Goal: Purchase product/service

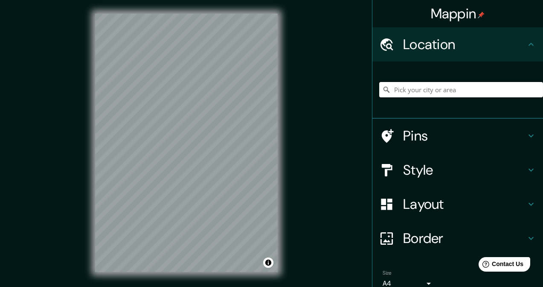
click at [430, 88] on input "Pick your city or area" at bounding box center [461, 89] width 164 height 15
type input "m"
type input "[PERSON_NAME][GEOGRAPHIC_DATA], [GEOGRAPHIC_DATA], [GEOGRAPHIC_DATA]"
click at [430, 204] on h4 "Layout" at bounding box center [464, 203] width 123 height 17
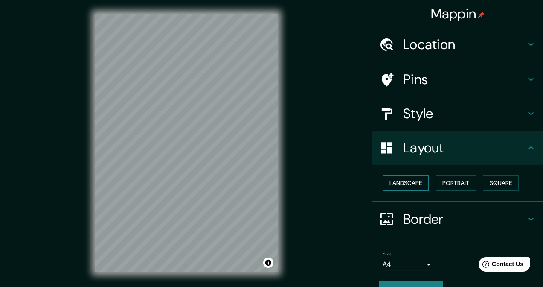
click at [403, 183] on button "Landscape" at bounding box center [406, 183] width 46 height 16
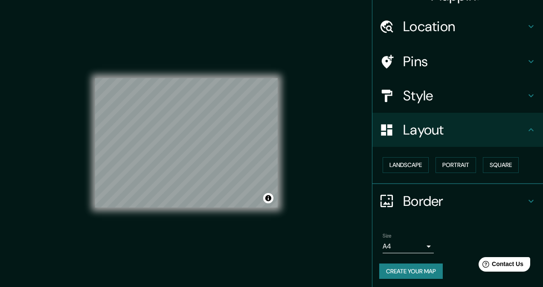
scroll to position [19, 0]
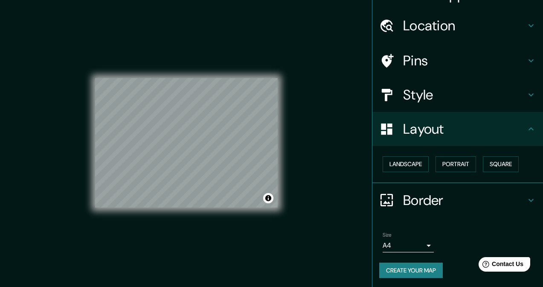
click at [427, 81] on div "Style" at bounding box center [457, 95] width 171 height 34
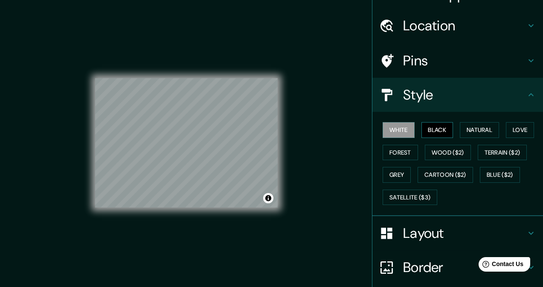
click at [445, 133] on button "Black" at bounding box center [437, 130] width 32 height 16
click at [485, 123] on button "Natural" at bounding box center [479, 130] width 39 height 16
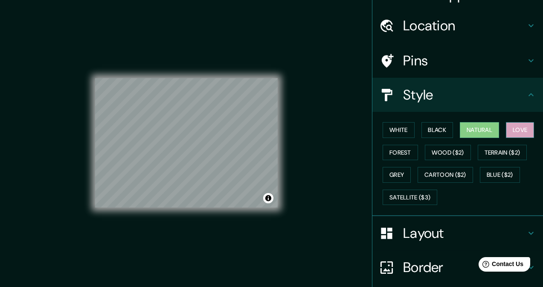
click at [519, 123] on button "Love" at bounding box center [520, 130] width 28 height 16
click at [491, 151] on button "Terrain ($2)" at bounding box center [502, 153] width 49 height 16
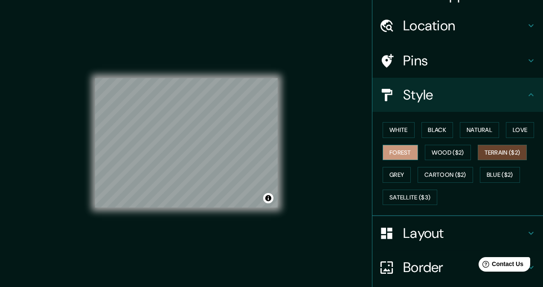
click at [398, 157] on button "Forest" at bounding box center [400, 153] width 35 height 16
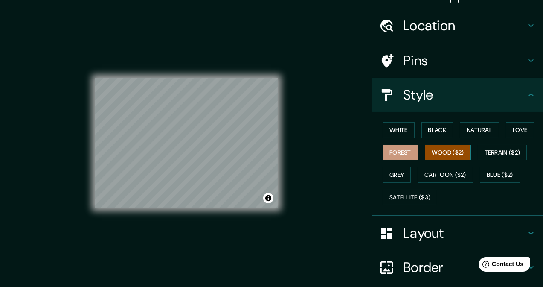
click at [431, 147] on button "Wood ($2)" at bounding box center [448, 153] width 46 height 16
click at [398, 168] on button "Grey" at bounding box center [397, 175] width 28 height 16
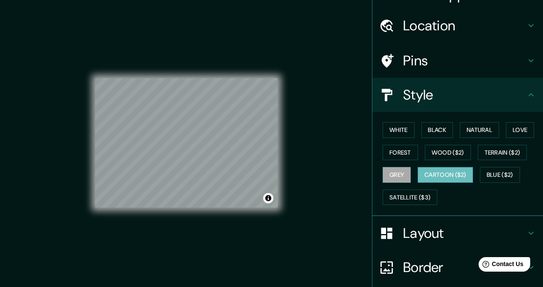
click at [441, 168] on button "Cartoon ($2)" at bounding box center [445, 175] width 55 height 16
click at [483, 169] on button "Blue ($2)" at bounding box center [500, 175] width 40 height 16
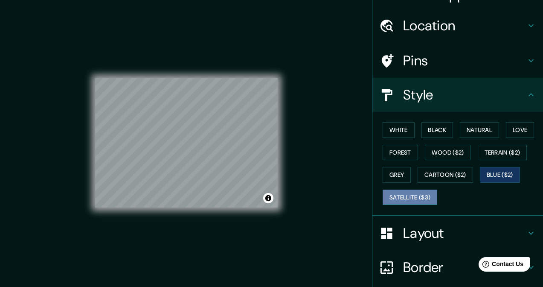
click at [406, 190] on button "Satellite ($3)" at bounding box center [410, 197] width 55 height 16
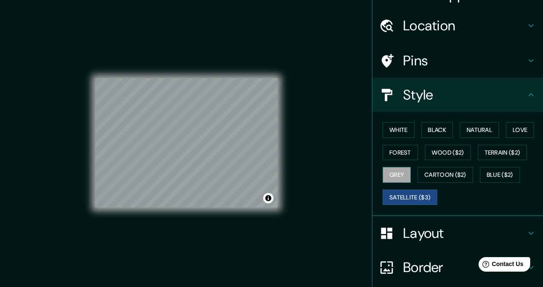
click at [387, 176] on button "Grey" at bounding box center [397, 175] width 28 height 16
